Goal: Task Accomplishment & Management: Manage account settings

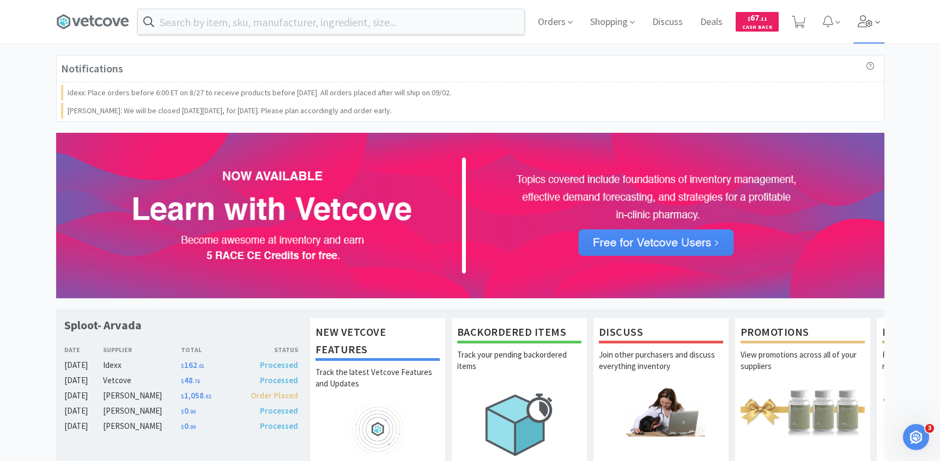
click at [864, 23] on icon at bounding box center [864, 21] width 15 height 12
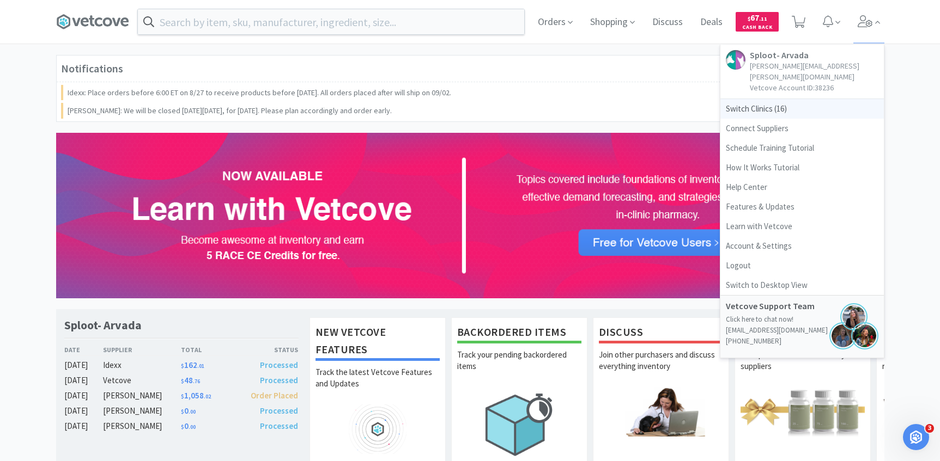
click at [778, 99] on span "Switch Clinics ( 16 )" at bounding box center [801, 109] width 163 height 20
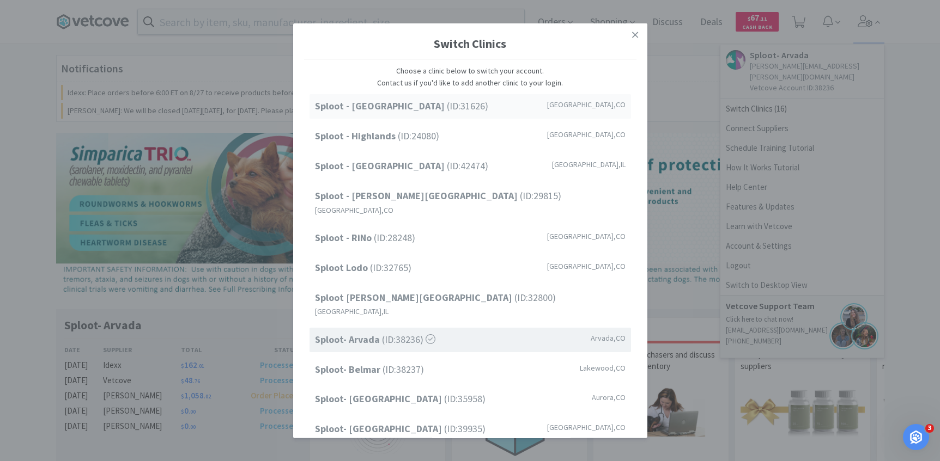
click at [406, 102] on strong "Sploot - [GEOGRAPHIC_DATA]" at bounding box center [381, 106] width 132 height 13
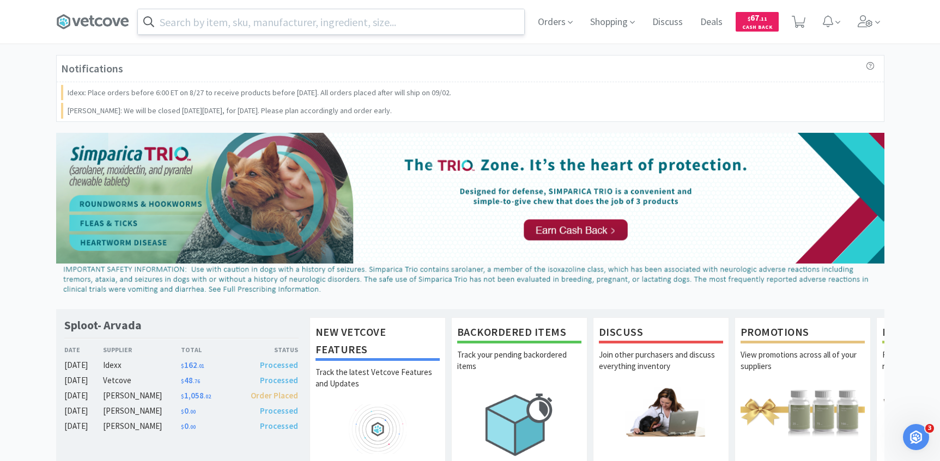
click at [310, 16] on input "text" at bounding box center [331, 21] width 386 height 25
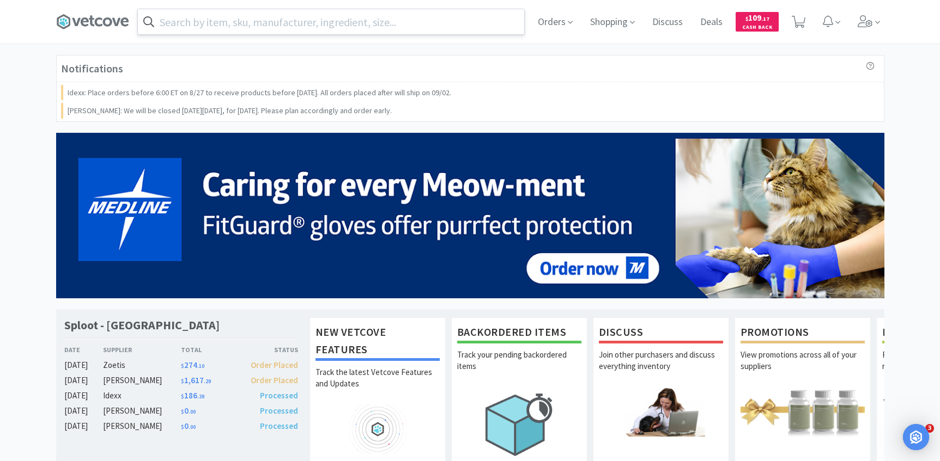
drag, startPoint x: 0, startPoint y: 0, endPoint x: 306, endPoint y: 17, distance: 306.6
click at [306, 17] on input "text" at bounding box center [331, 21] width 386 height 25
